Goal: Task Accomplishment & Management: Manage account settings

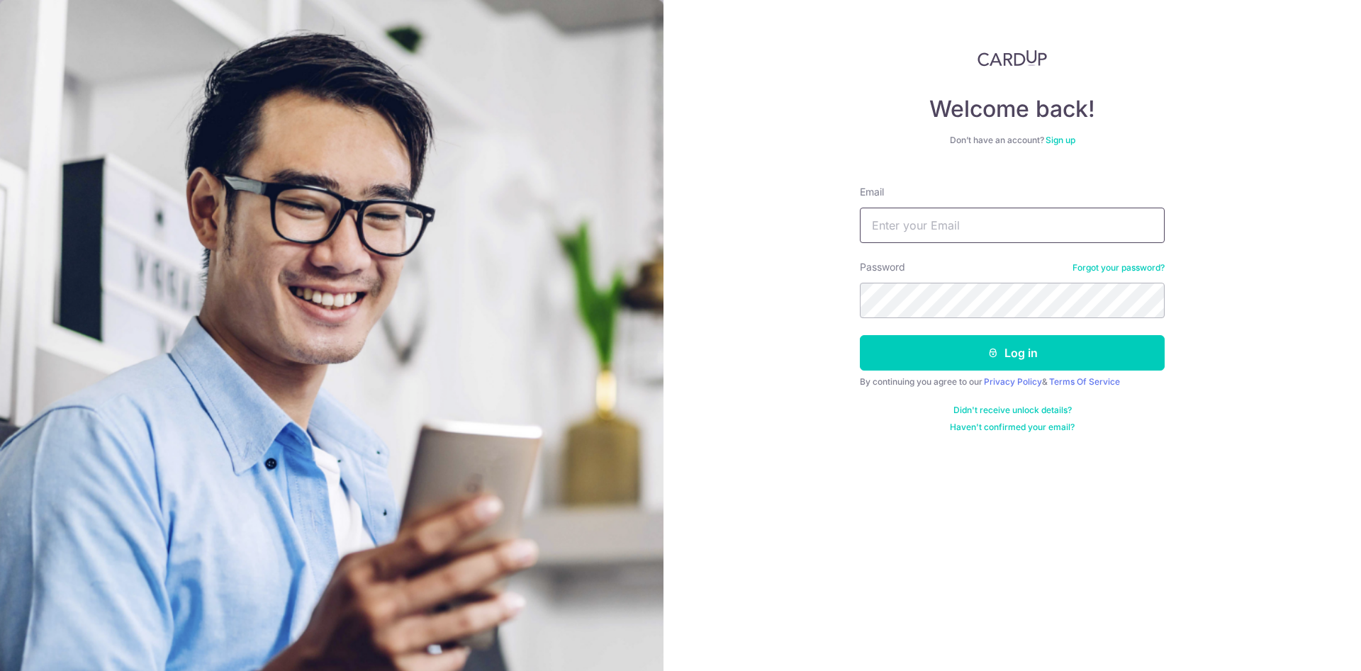
click at [960, 232] on input "Email" at bounding box center [1012, 225] width 305 height 35
type input "[PERSON_NAME][EMAIL_ADDRESS][DOMAIN_NAME]"
click at [923, 322] on form "Email jennyong@arccorp.sg Password Forgot your password? Log in By continuing y…" at bounding box center [1012, 303] width 305 height 259
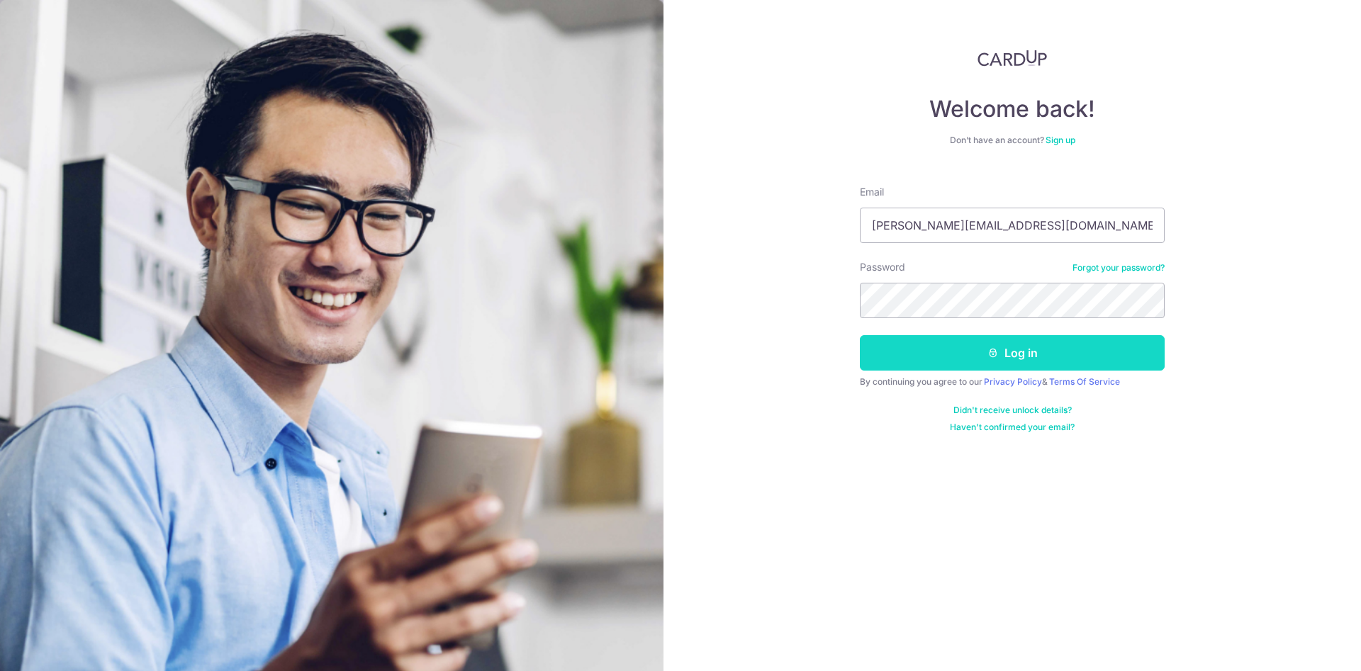
click at [960, 349] on button "Log in" at bounding box center [1012, 352] width 305 height 35
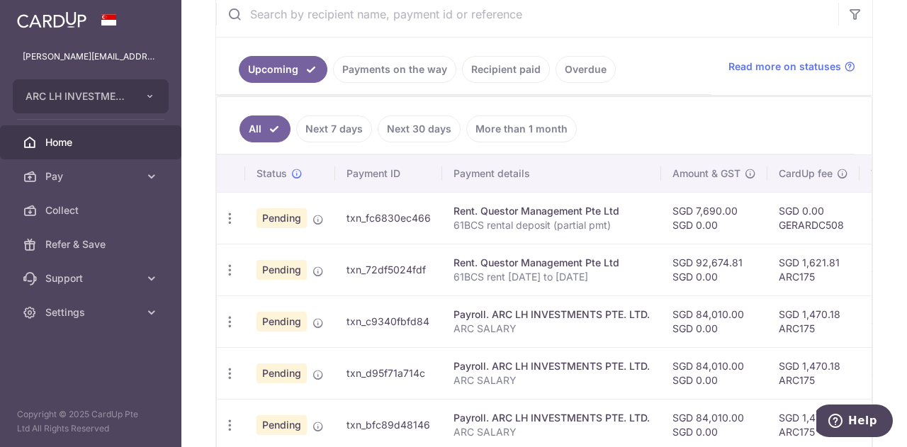
scroll to position [283, 0]
drag, startPoint x: 344, startPoint y: 214, endPoint x: 431, endPoint y: 216, distance: 86.5
click at [431, 216] on td "txn_fc6830ec466" at bounding box center [388, 217] width 107 height 52
copy td "txn_fc6830ec466"
drag, startPoint x: 344, startPoint y: 261, endPoint x: 424, endPoint y: 267, distance: 79.6
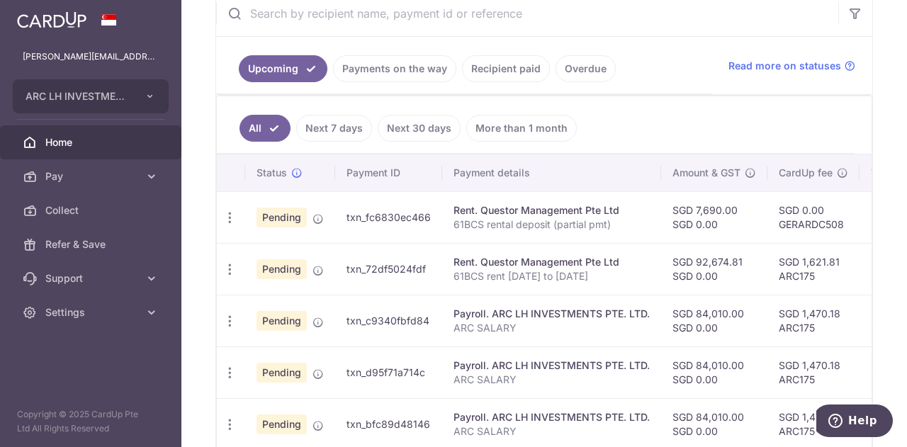
click at [424, 267] on td "txn_72df5024fdf" at bounding box center [388, 269] width 107 height 52
copy td "txn_72df5024fdf"
click at [230, 213] on icon "button" at bounding box center [230, 217] width 15 height 15
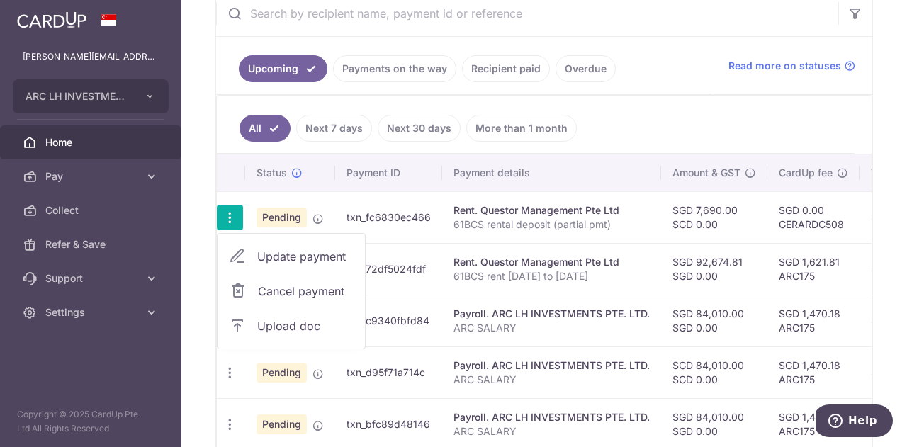
click at [237, 322] on icon at bounding box center [237, 325] width 17 height 17
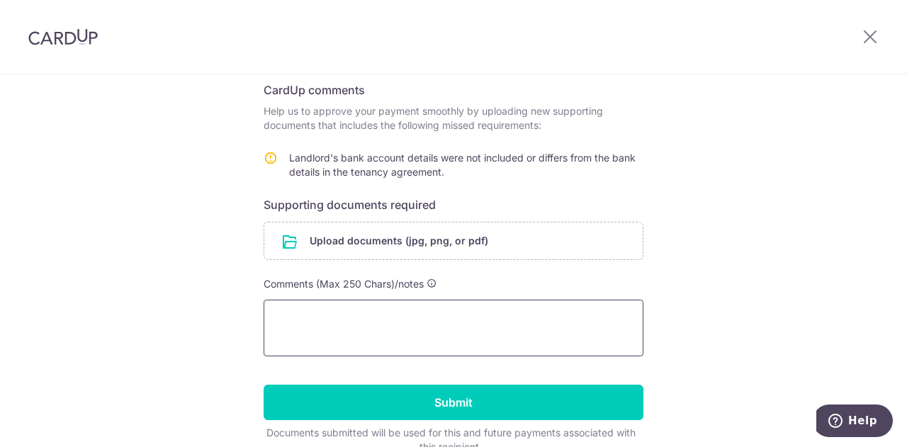
scroll to position [283, 0]
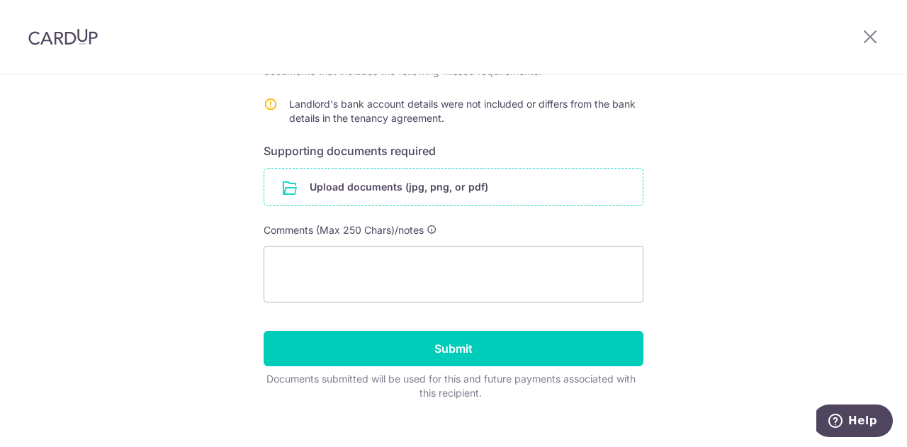
click at [388, 189] on input "file" at bounding box center [453, 187] width 378 height 37
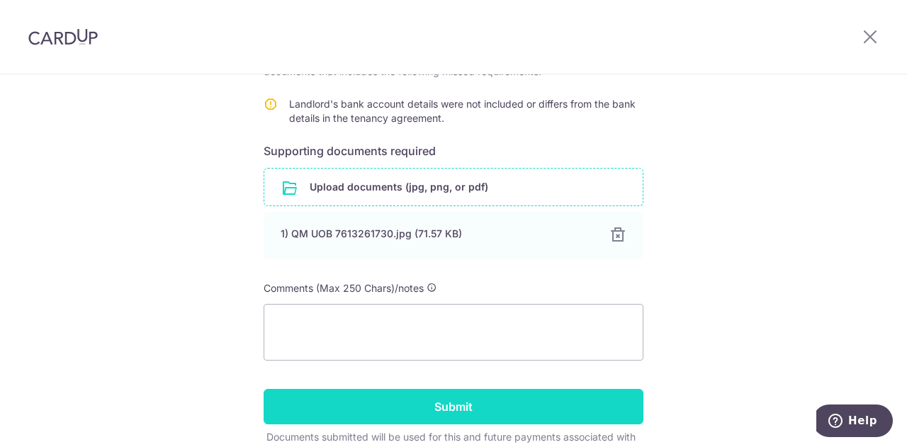
click at [533, 405] on input "Submit" at bounding box center [454, 406] width 380 height 35
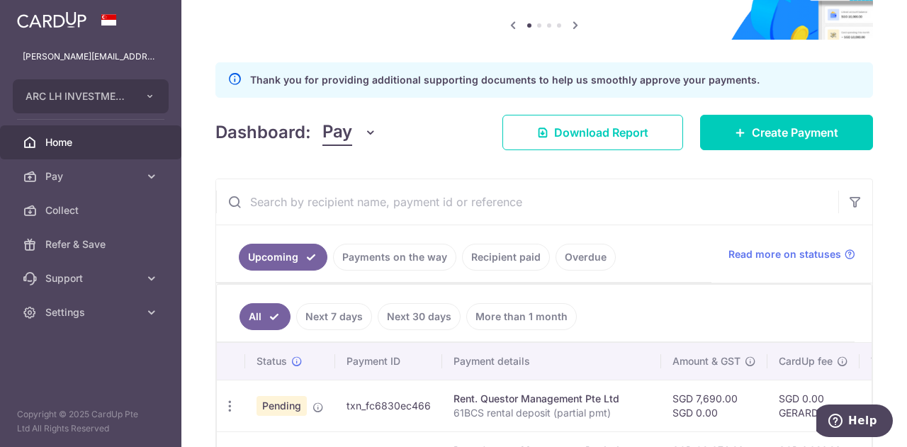
scroll to position [283, 0]
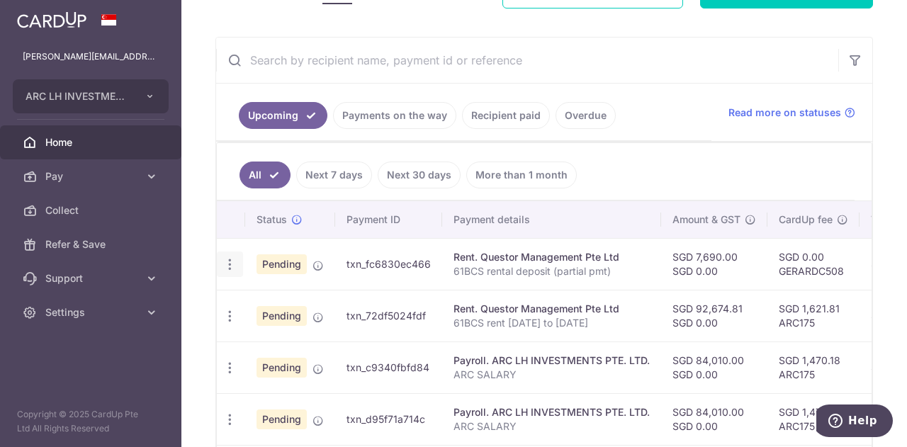
click at [230, 264] on icon "button" at bounding box center [230, 264] width 15 height 15
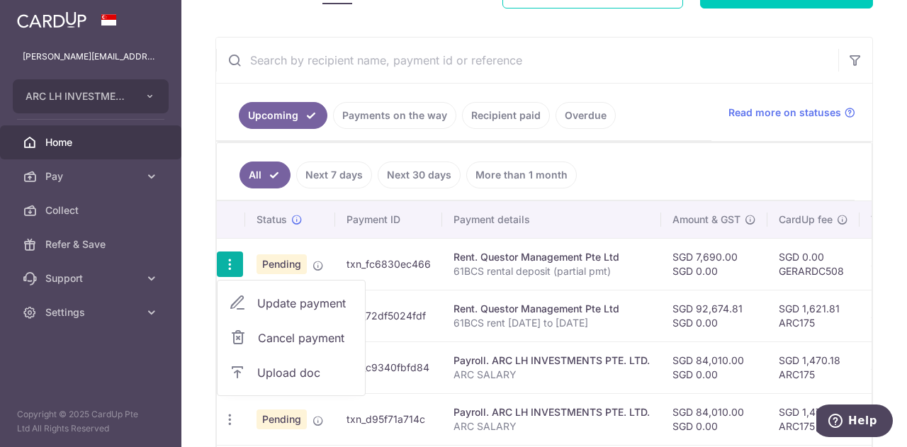
click at [272, 369] on span "Upload doc" at bounding box center [305, 372] width 96 height 17
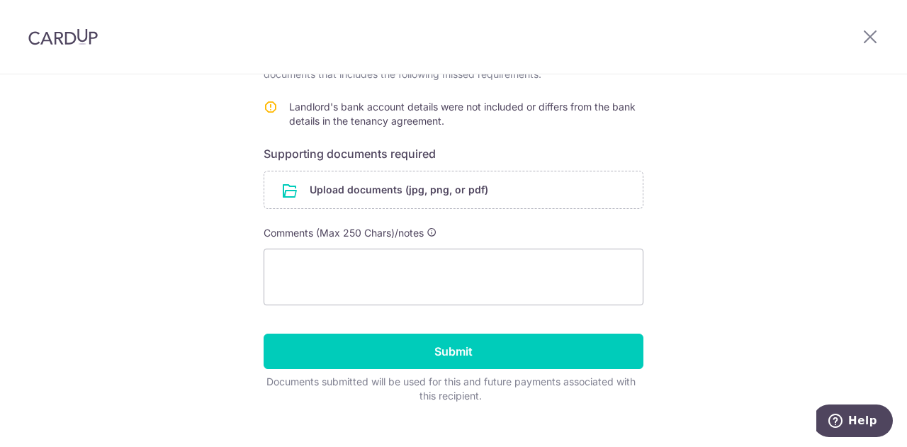
scroll to position [283, 0]
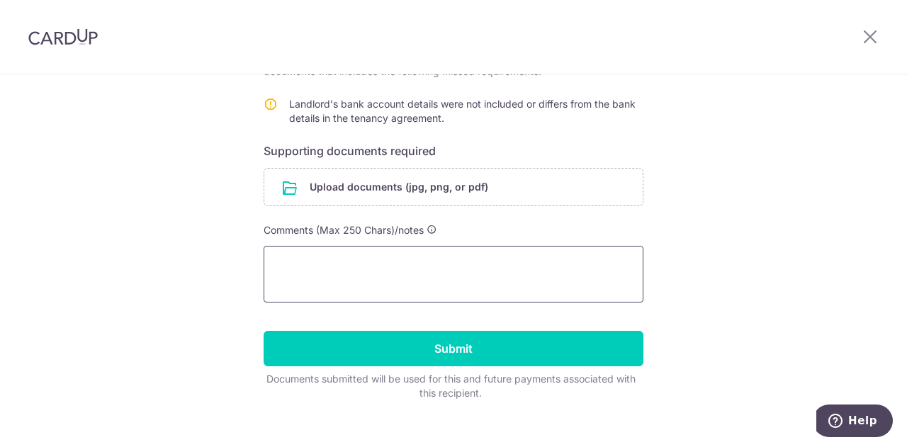
click at [387, 274] on textarea at bounding box center [454, 274] width 380 height 57
click at [865, 36] on icon at bounding box center [870, 37] width 17 height 18
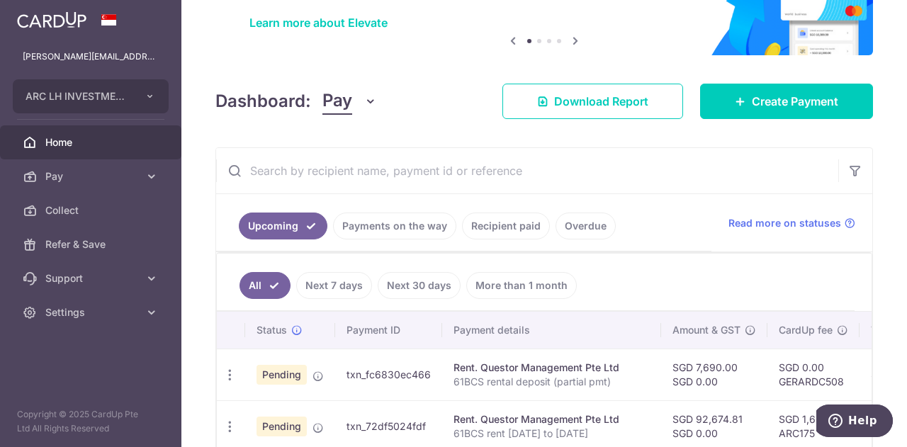
scroll to position [213, 0]
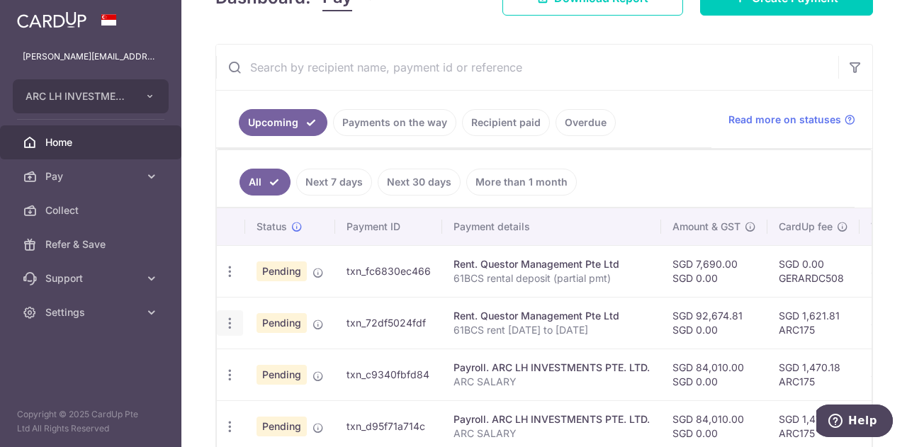
click at [228, 321] on icon "button" at bounding box center [230, 323] width 15 height 15
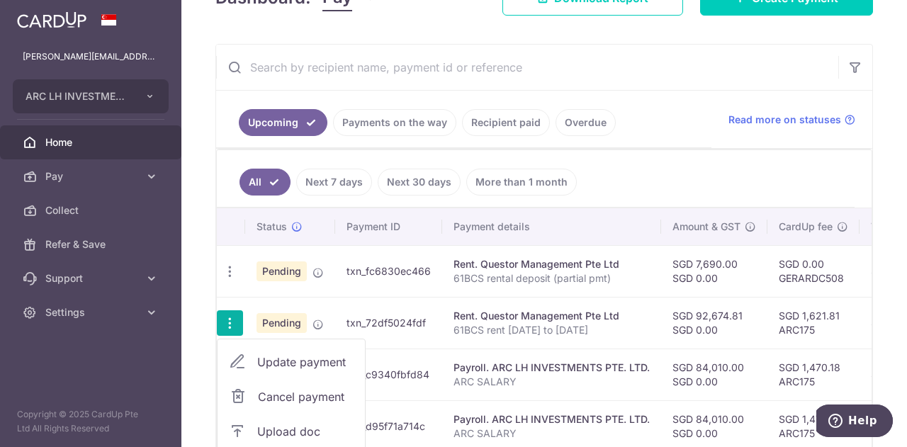
click at [270, 423] on span "Upload doc" at bounding box center [305, 431] width 96 height 17
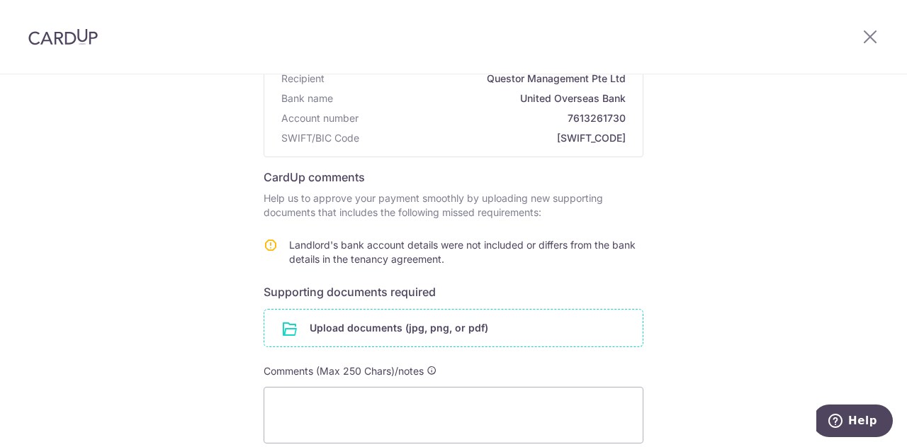
scroll to position [213, 0]
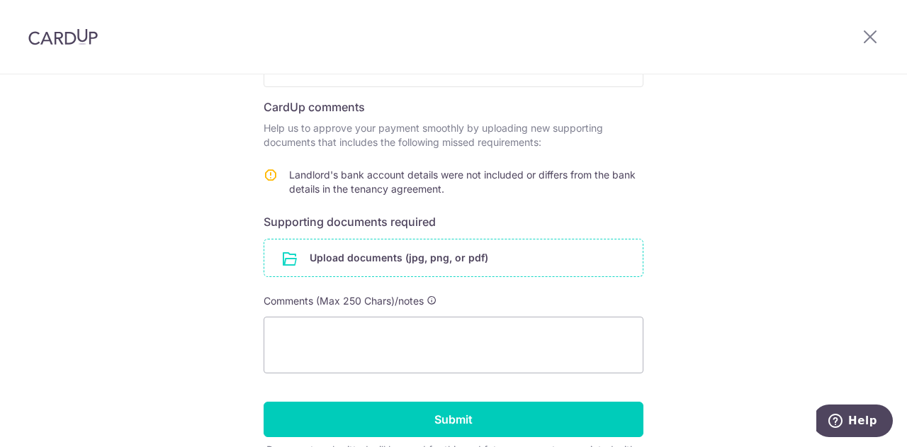
click at [404, 261] on input "file" at bounding box center [453, 258] width 378 height 37
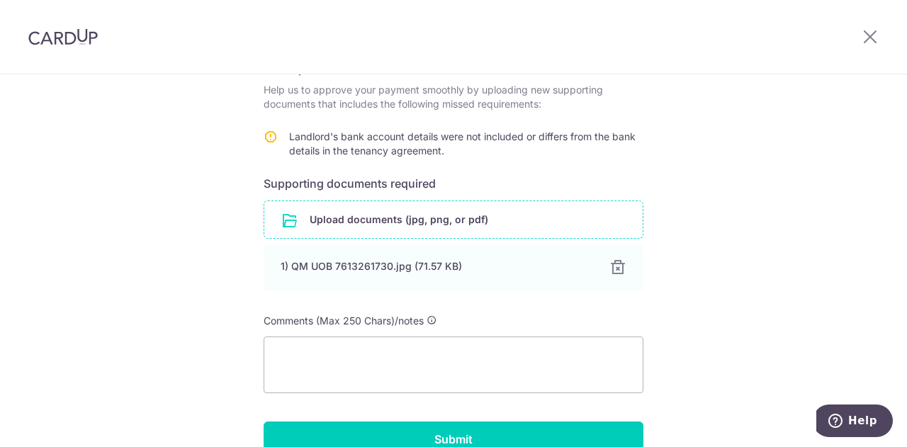
scroll to position [283, 0]
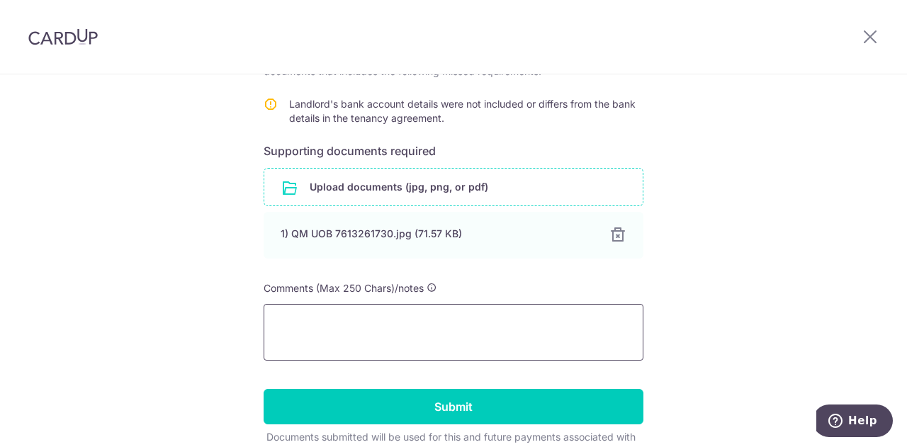
click at [339, 318] on textarea at bounding box center [454, 332] width 380 height 57
type textarea "E"
paste textarea "extract from the bank statement, showing the landlord's bank account details"
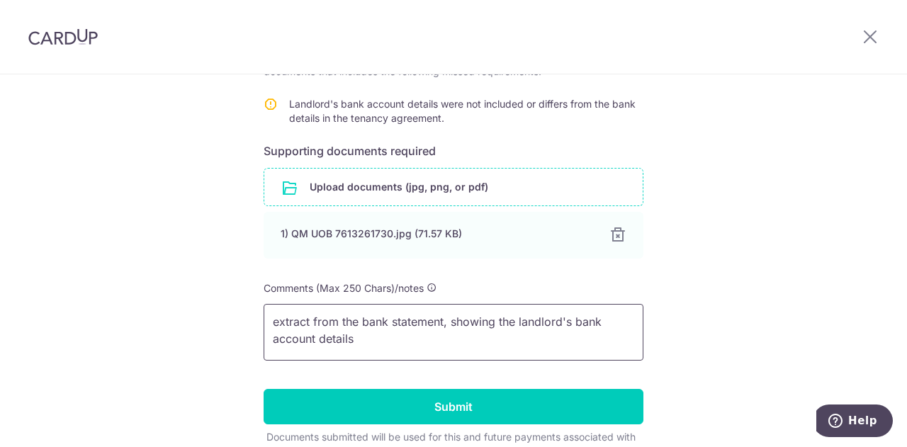
click at [271, 321] on textarea "extract from the bank statement, showing the landlord's bank account details" at bounding box center [454, 332] width 380 height 57
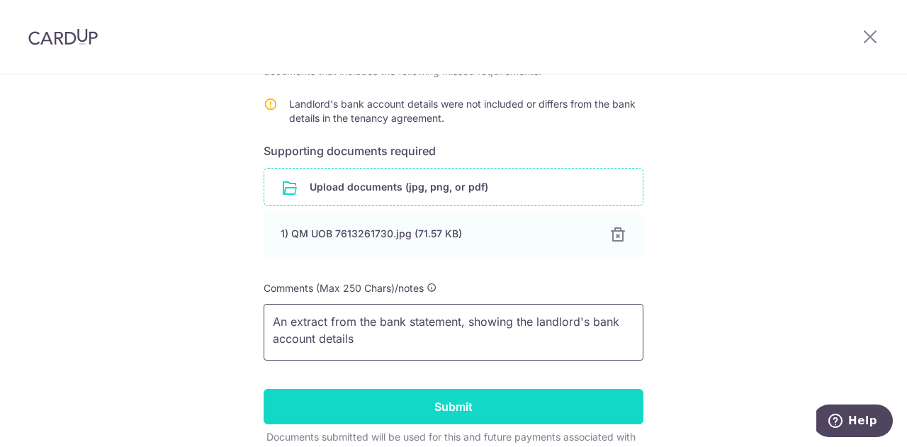
type textarea "An extract from the bank statement, showing the landlord's bank account details"
click at [432, 404] on input "Submit" at bounding box center [454, 406] width 380 height 35
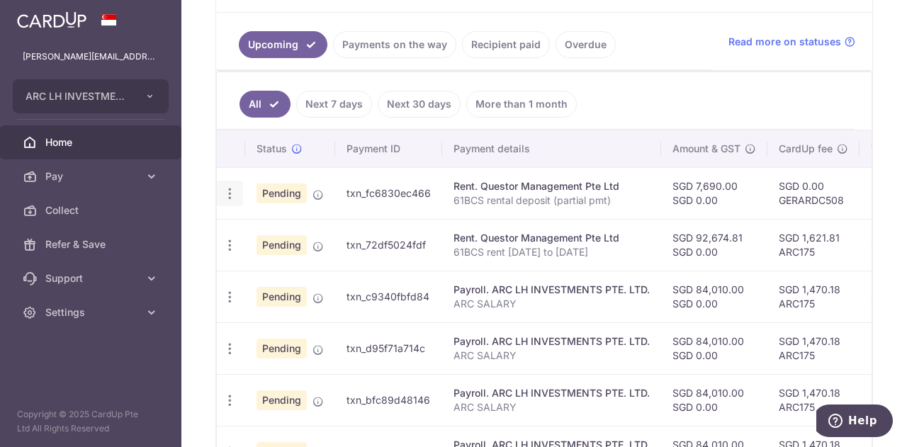
click at [231, 186] on icon "button" at bounding box center [230, 193] width 15 height 15
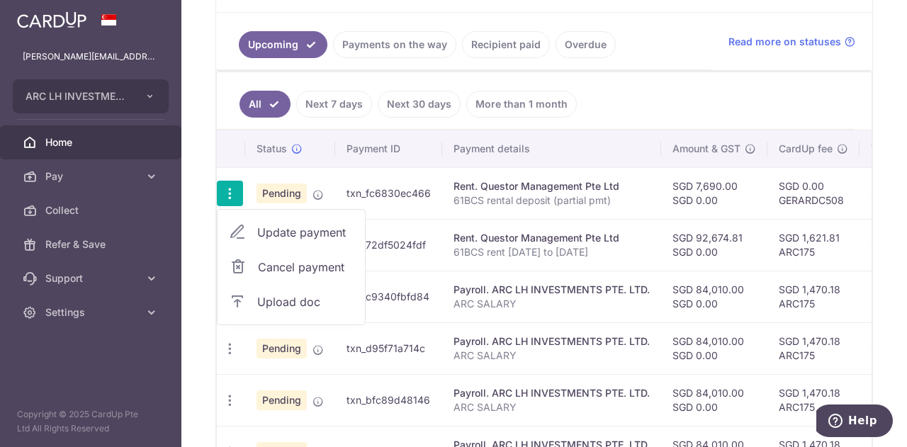
click at [262, 294] on span "Upload doc" at bounding box center [305, 301] width 96 height 17
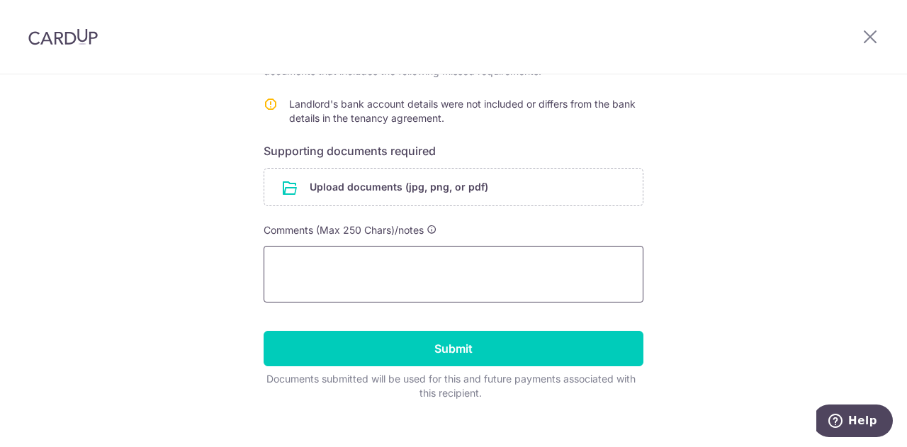
click at [371, 254] on textarea at bounding box center [454, 274] width 380 height 57
paste textarea "extract from the bank statement, showing the landlord's bank account details"
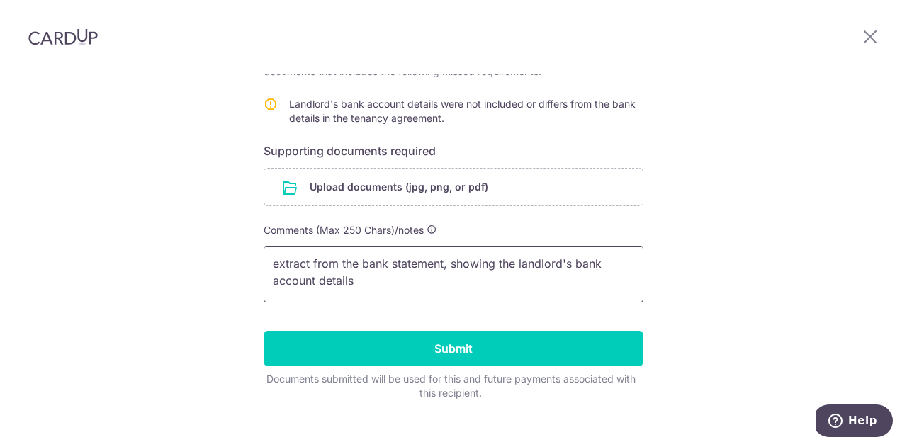
click at [268, 264] on textarea "extract from the bank statement, showing the landlord's bank account details" at bounding box center [454, 274] width 380 height 57
type textarea "An extract from the bank statement, showing the landlord's bank account details"
click at [309, 191] on input "file" at bounding box center [453, 187] width 378 height 37
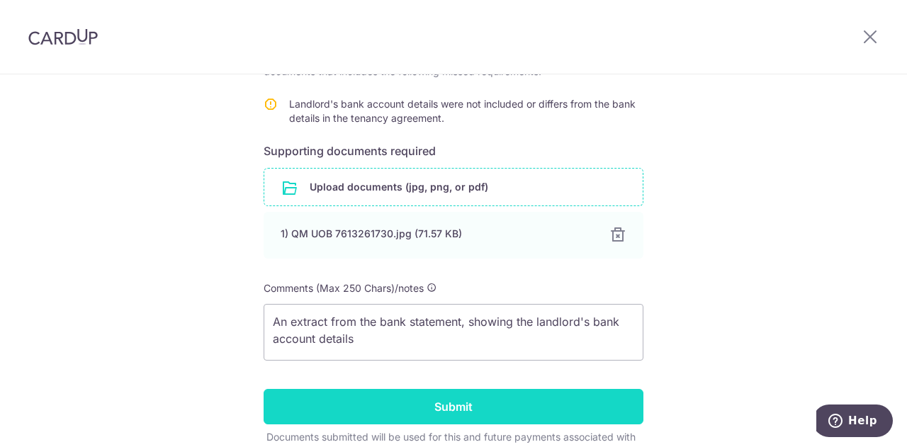
click at [502, 398] on input "Submit" at bounding box center [454, 406] width 380 height 35
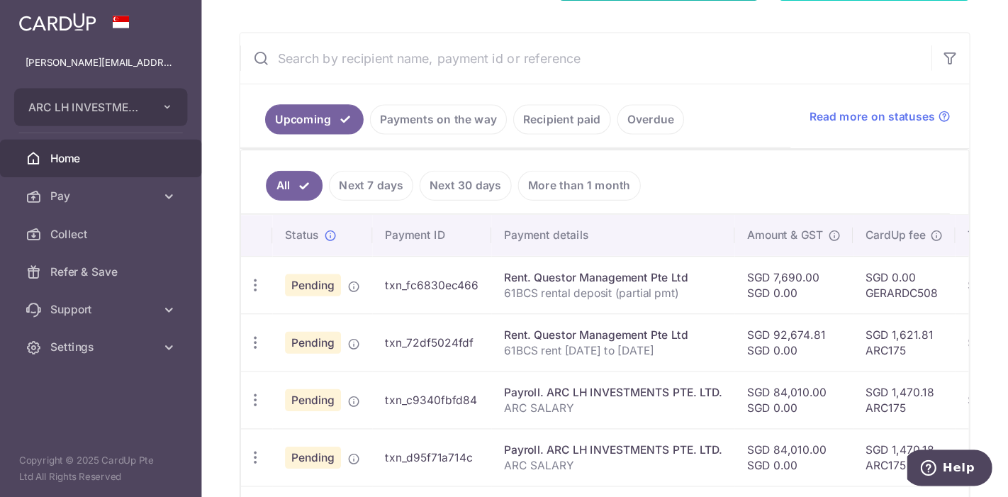
scroll to position [354, 0]
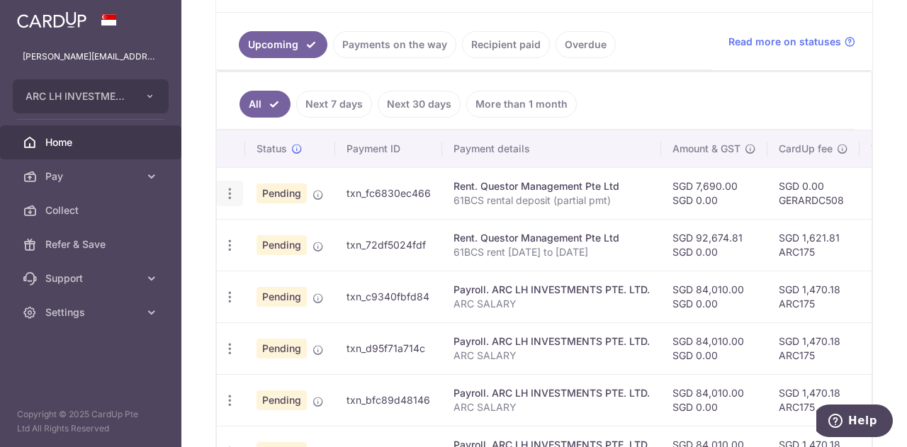
click at [230, 193] on icon "button" at bounding box center [230, 193] width 15 height 15
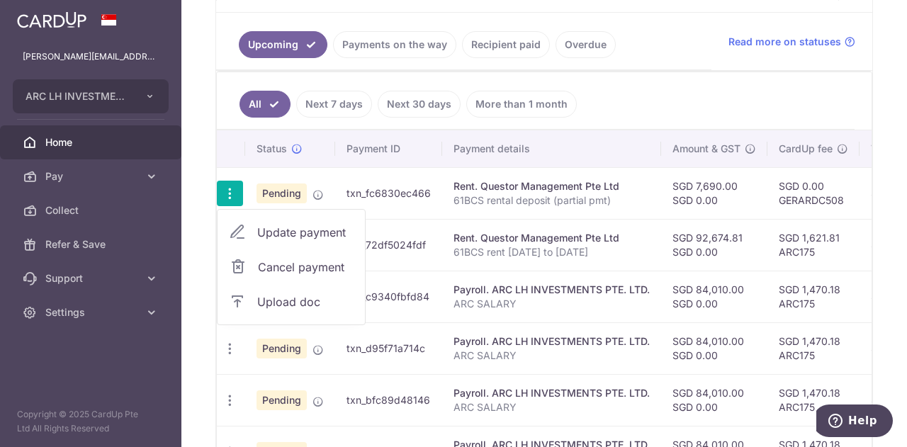
click at [510, 196] on p "61BCS rental deposit (partial pmt)" at bounding box center [552, 200] width 196 height 14
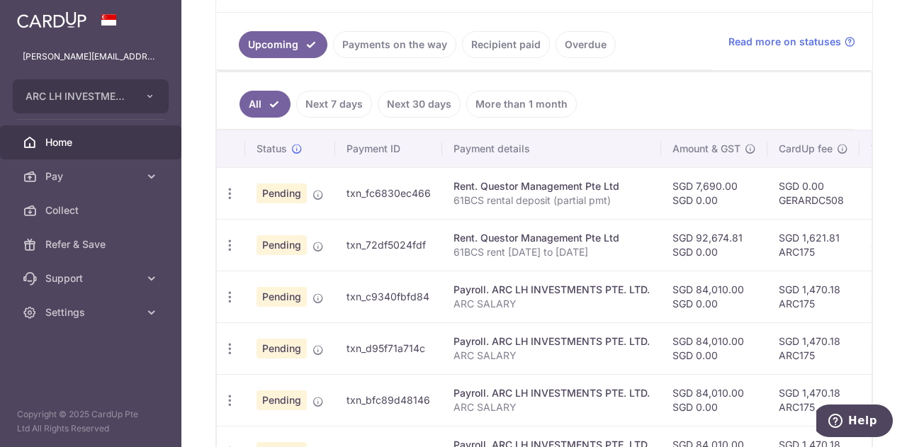
click at [478, 193] on p "61BCS rental deposit (partial pmt)" at bounding box center [552, 200] width 196 height 14
click at [373, 195] on td "txn_fc6830ec466" at bounding box center [388, 193] width 107 height 52
click at [381, 179] on td "txn_fc6830ec466" at bounding box center [388, 193] width 107 height 52
click at [383, 184] on td "txn_fc6830ec466" at bounding box center [388, 193] width 107 height 52
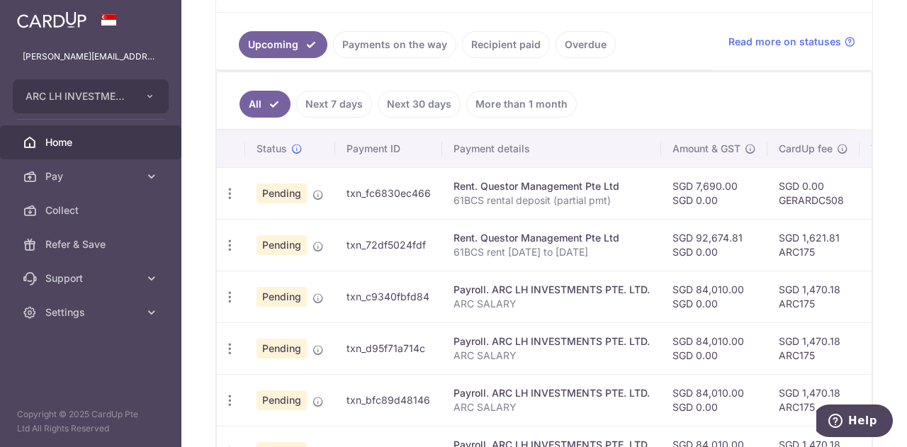
click at [817, 181] on td "SGD 0.00 GERARDC508" at bounding box center [813, 193] width 92 height 52
click at [750, 231] on td "SGD 92,674.81 SGD 0.00" at bounding box center [714, 245] width 106 height 52
click at [804, 235] on td "SGD 1,621.81 ARC175" at bounding box center [813, 245] width 92 height 52
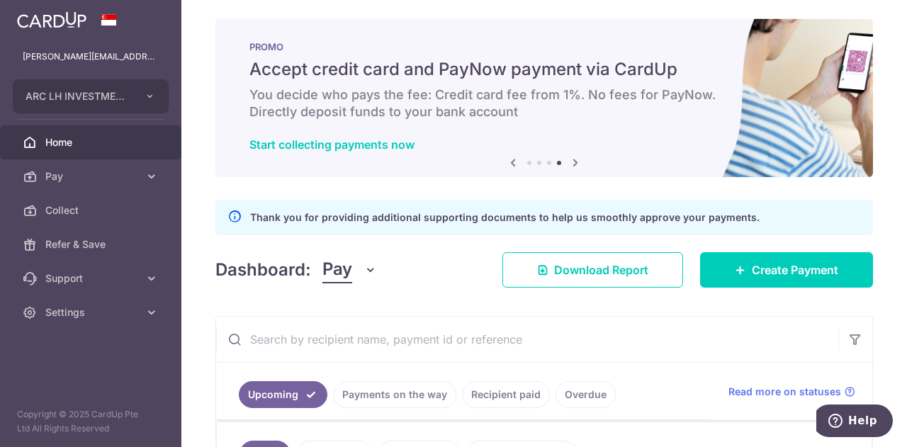
scroll to position [0, 0]
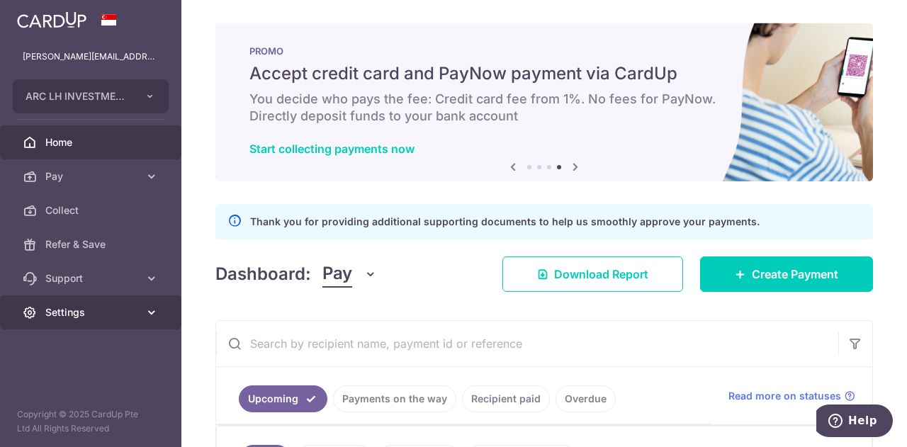
click at [113, 314] on span "Settings" at bounding box center [92, 312] width 94 height 14
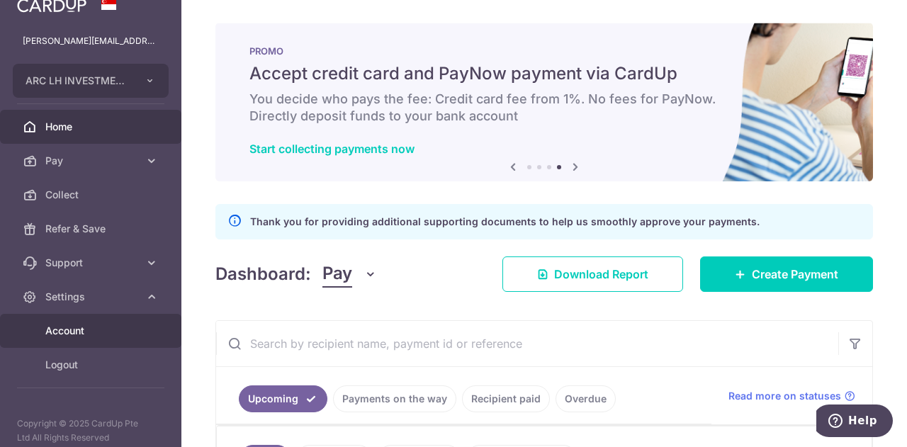
scroll to position [24, 0]
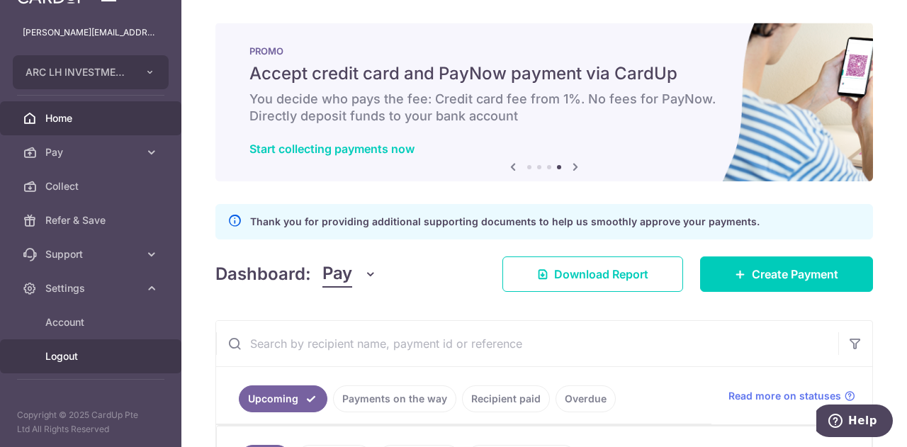
click at [63, 356] on span "Logout" at bounding box center [92, 356] width 94 height 14
